Goal: Communication & Community: Answer question/provide support

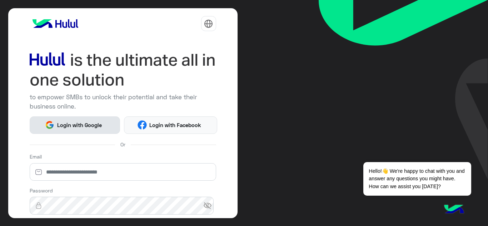
click at [90, 125] on span "Login with Google" at bounding box center [79, 125] width 50 height 8
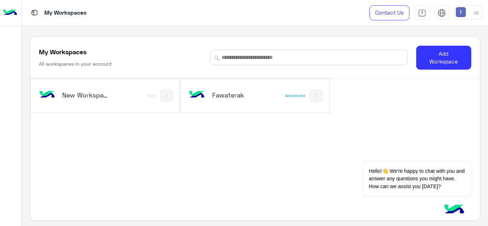
click at [238, 94] on h5 "Fawaterak" at bounding box center [236, 95] width 49 height 9
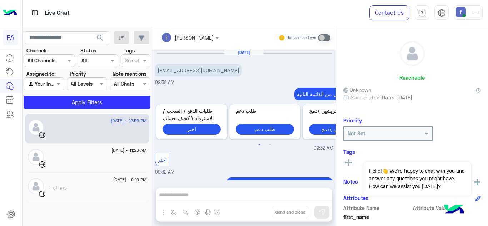
scroll to position [143, 0]
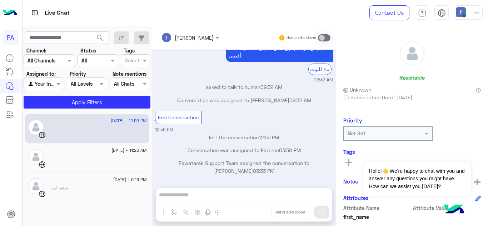
click at [115, 140] on div "19 August - 12:56 PM" at bounding box center [87, 129] width 124 height 30
click at [119, 155] on div at bounding box center [98, 161] width 98 height 13
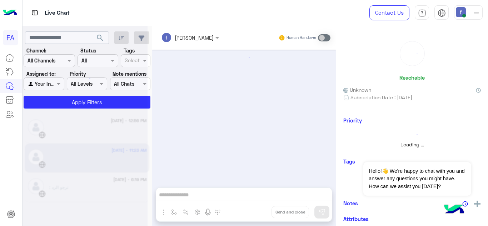
click at [119, 155] on div at bounding box center [85, 116] width 125 height 226
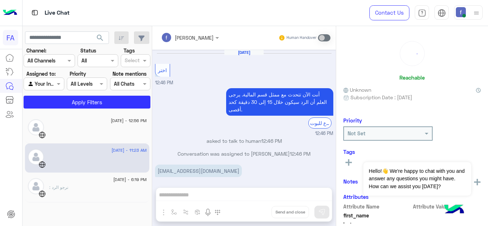
scroll to position [187, 0]
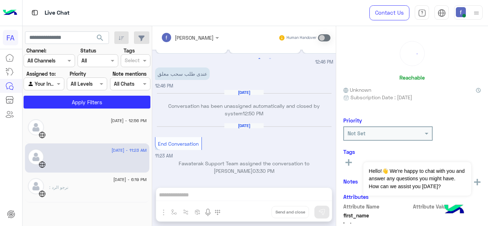
click at [178, 193] on div "fady mohamed Human Handover Aug 4, 2025 اختر 12:46 PM أنت الآن تتحدث مع ممثل قس…" at bounding box center [244, 127] width 184 height 203
click at [76, 129] on div at bounding box center [98, 131] width 98 height 13
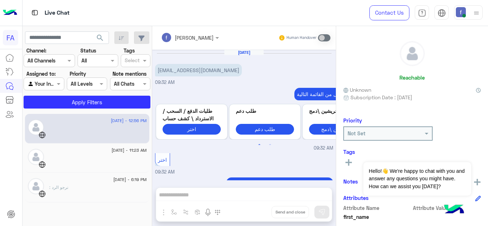
scroll to position [143, 0]
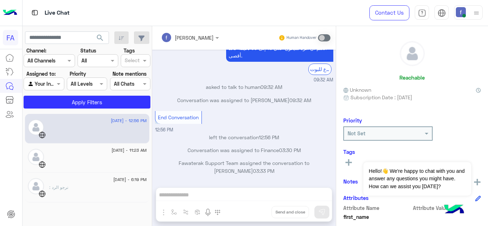
click at [185, 192] on div "fady mohamed Human Handover Aug 19, 2025 Cova.accessories@gmail.com 09:32 AM اخ…" at bounding box center [244, 127] width 184 height 203
click at [185, 193] on div "fady mohamed Human Handover Aug 19, 2025 Cova.accessories@gmail.com 09:32 AM اخ…" at bounding box center [244, 127] width 184 height 203
click at [185, 195] on div "fady mohamed Human Handover Aug 19, 2025 Cova.accessories@gmail.com 09:32 AM اخ…" at bounding box center [244, 127] width 184 height 203
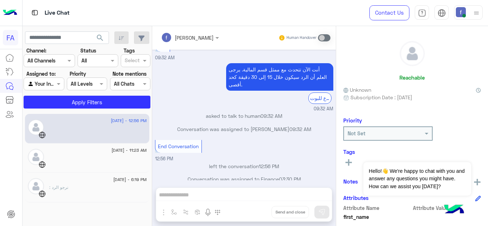
scroll to position [108, 0]
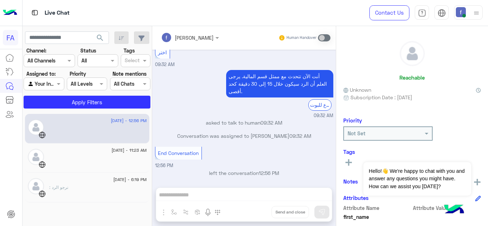
click at [94, 158] on div at bounding box center [98, 161] width 98 height 13
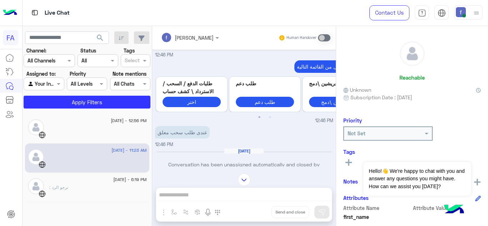
scroll to position [187, 0]
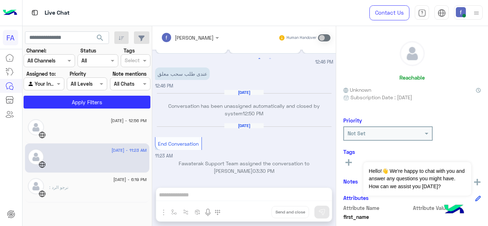
click at [214, 103] on p "Conversation has been unassigned automatically and closed by system 12:50 PM" at bounding box center [244, 109] width 178 height 15
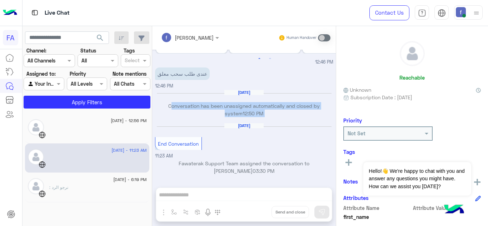
click at [214, 103] on p "Conversation has been unassigned automatically and closed by system 12:50 PM" at bounding box center [244, 109] width 178 height 15
copy div "Conversation has been unassigned automatically and closed by system 12:50 PM"
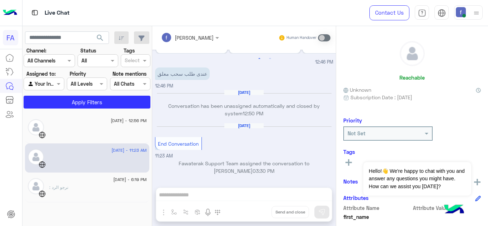
click at [81, 129] on div at bounding box center [98, 131] width 98 height 13
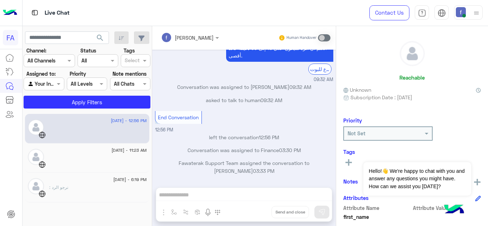
scroll to position [442, 0]
click at [238, 192] on div "fady mohamed Human Handover Aug 19, 2025 End Conversation 09:32 AM GetStarted 0…" at bounding box center [244, 127] width 184 height 203
click at [227, 197] on div "fady mohamed Human Handover Aug 19, 2025 End Conversation 09:32 AM GetStarted 0…" at bounding box center [244, 127] width 184 height 203
click at [101, 158] on div at bounding box center [98, 161] width 98 height 13
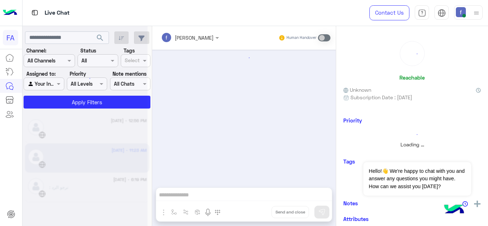
scroll to position [187, 0]
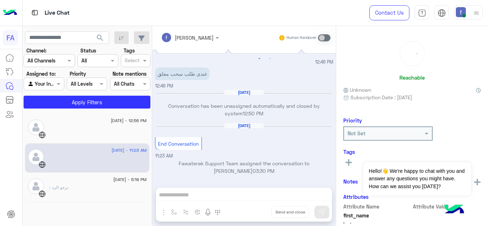
click at [190, 194] on div "fady mohamed Human Handover Aug 4, 2025 اختر 12:46 PM أنت الآن تتحدث مع ممثل قس…" at bounding box center [244, 127] width 184 height 203
